Goal: Task Accomplishment & Management: Manage account settings

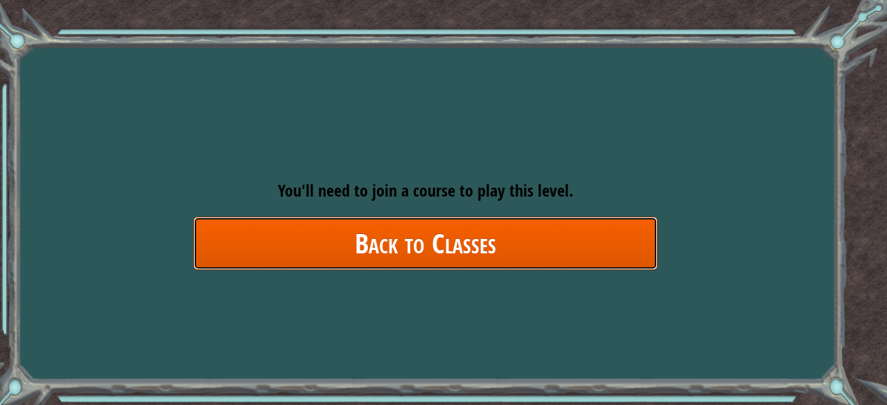
click at [416, 263] on link "Back to Classes" at bounding box center [425, 243] width 464 height 53
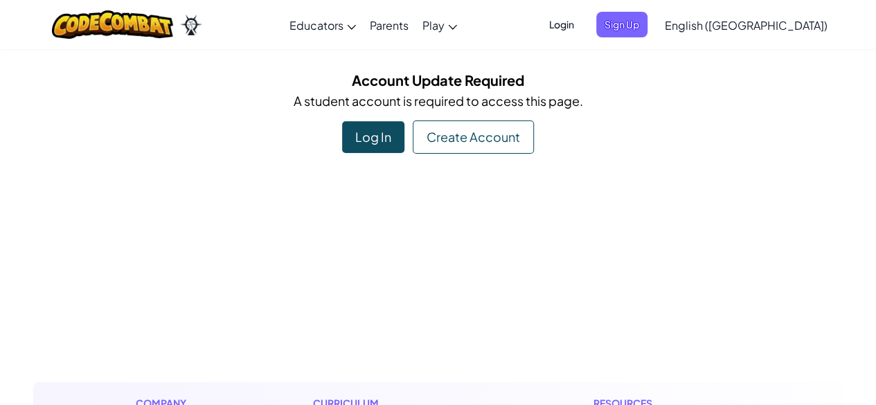
click at [353, 136] on div "Log In" at bounding box center [373, 137] width 62 height 32
click at [583, 21] on span "Login" at bounding box center [562, 25] width 42 height 26
